Goal: Task Accomplishment & Management: Complete application form

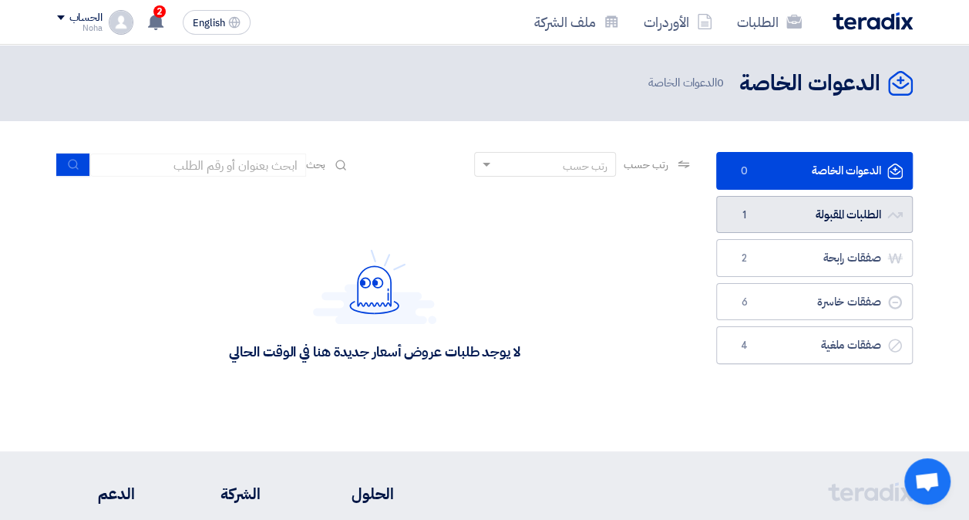
click at [819, 216] on link "الطلبات المقبولة الطلبات المقبولة 1" at bounding box center [814, 215] width 197 height 38
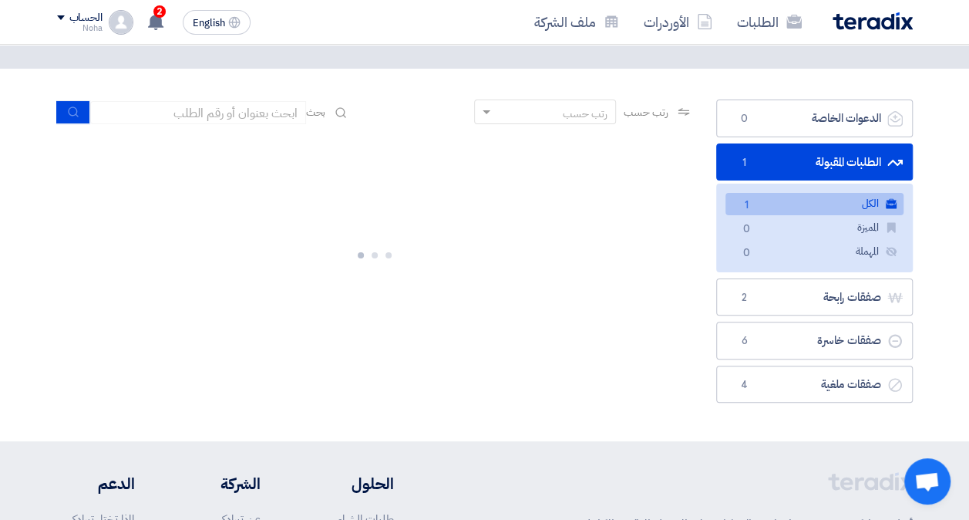
scroll to position [77, 0]
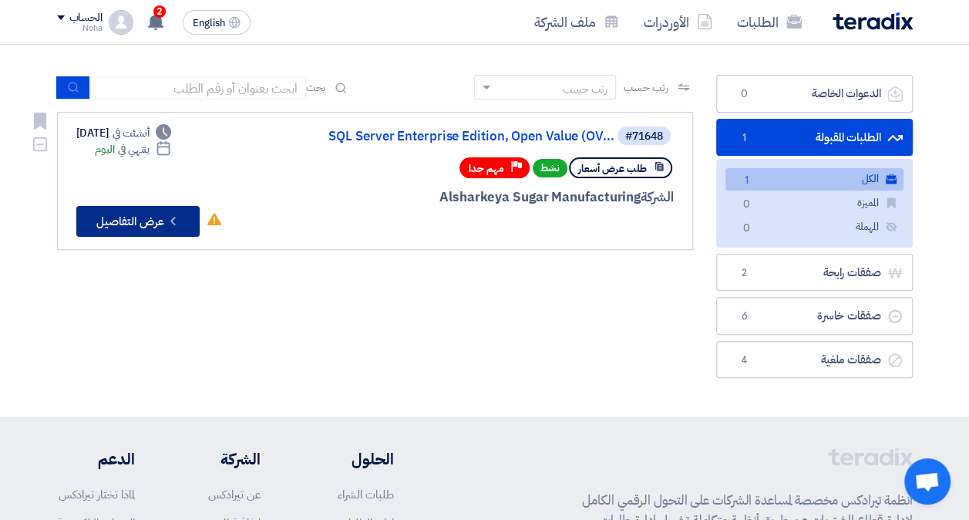
click at [85, 214] on button "Check details عرض التفاصيل" at bounding box center [137, 221] width 123 height 31
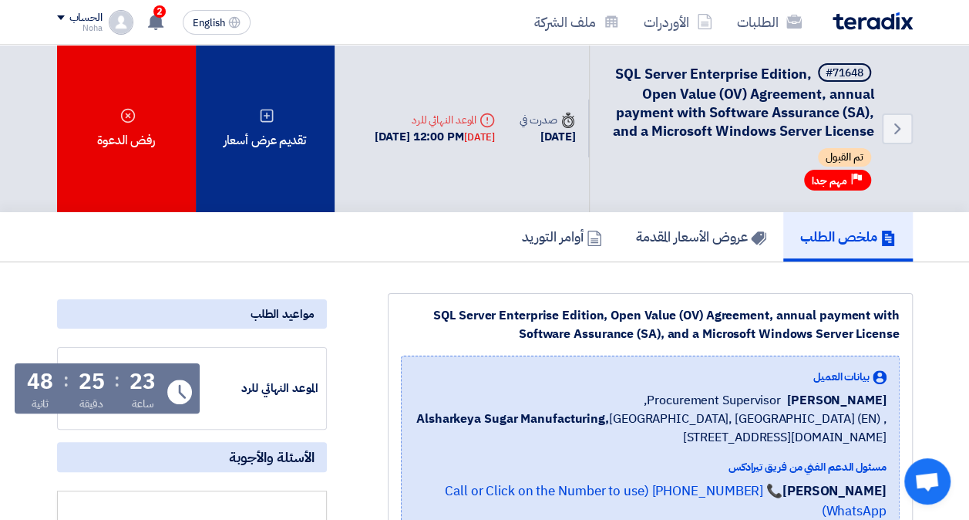
click at [278, 185] on div "تقديم عرض أسعار" at bounding box center [265, 128] width 139 height 167
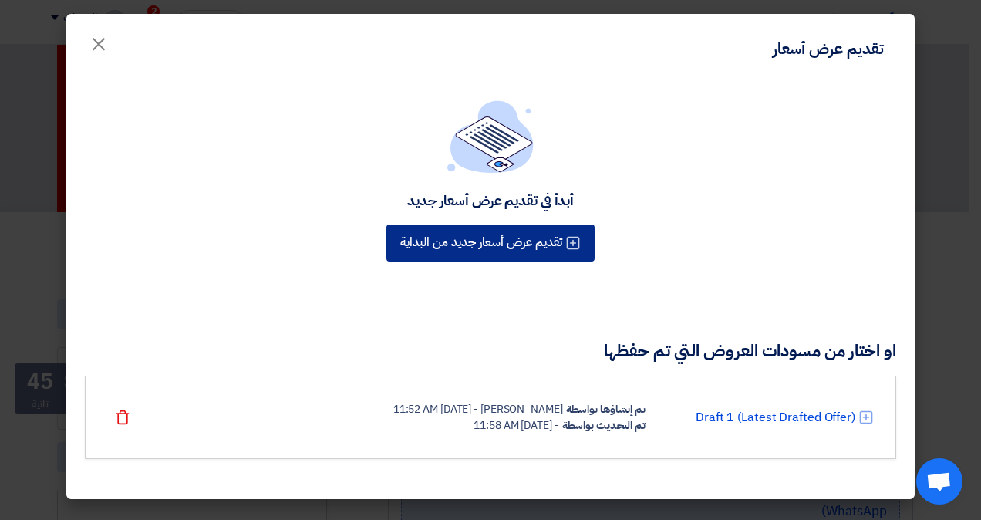
click at [506, 238] on button "تقديم عرض أسعار جديد من البداية" at bounding box center [490, 242] width 208 height 37
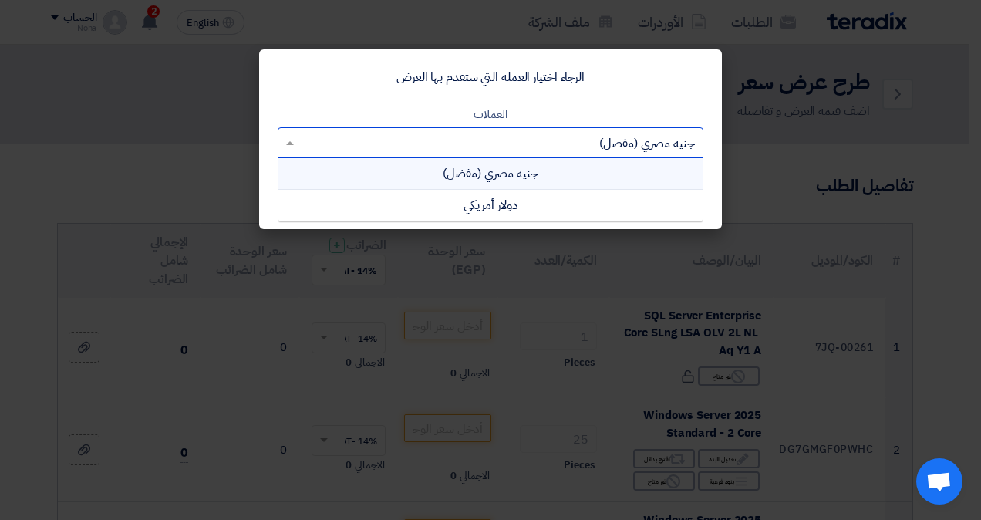
click at [466, 147] on input "text" at bounding box center [499, 143] width 395 height 25
click at [461, 204] on div "دولار أمريكي" at bounding box center [490, 205] width 424 height 31
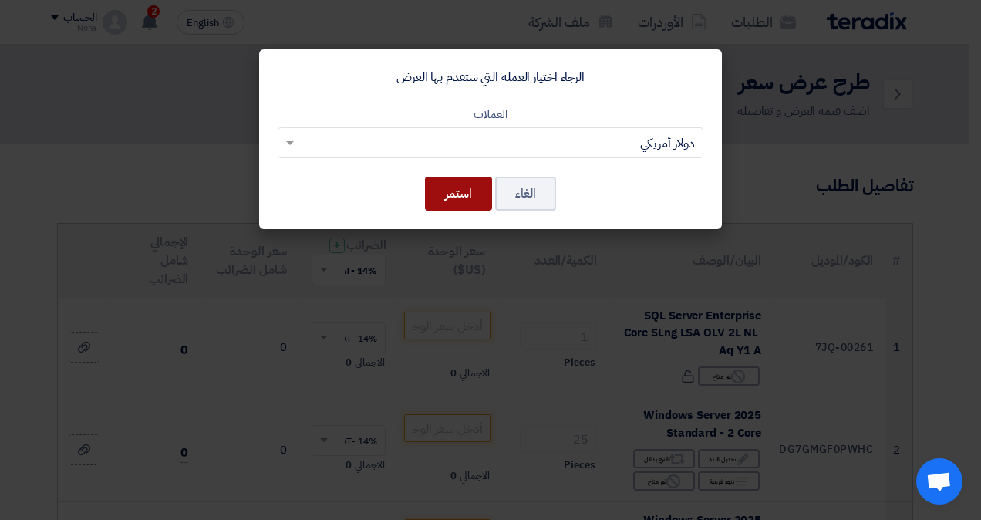
click at [453, 210] on button "استمر" at bounding box center [458, 194] width 67 height 34
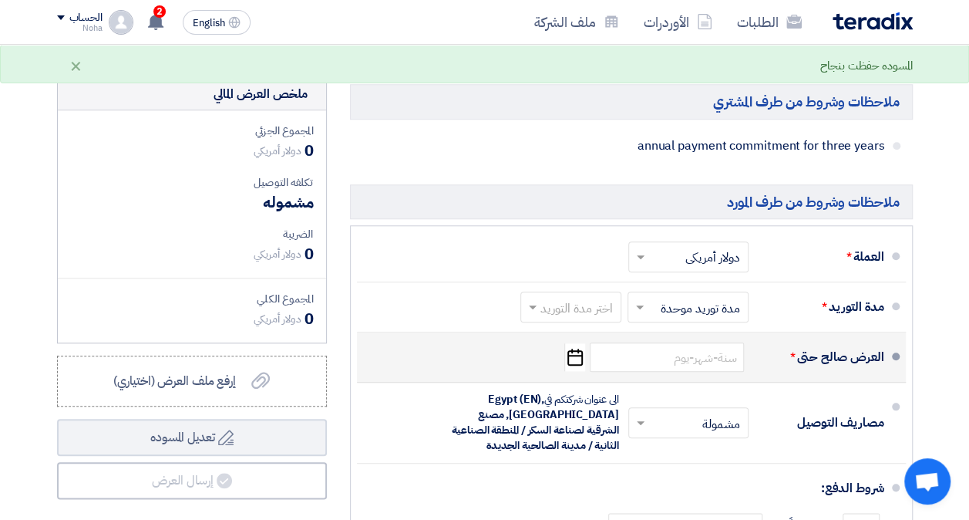
scroll to position [617, 0]
